Goal: Task Accomplishment & Management: Manage account settings

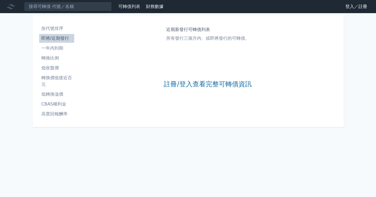
click at [349, 6] on link "登入／註冊" at bounding box center [356, 6] width 31 height 9
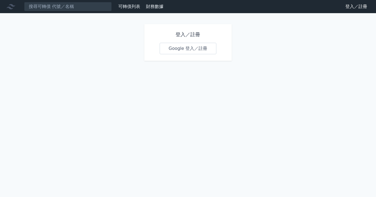
click at [189, 48] on link "Google 登入／註冊" at bounding box center [188, 49] width 57 height 12
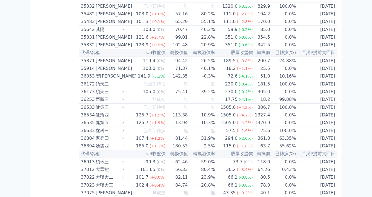
scroll to position [1340, 0]
